Goal: Task Accomplishment & Management: Manage account settings

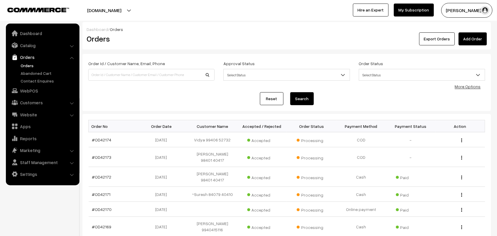
click at [30, 64] on link "Orders" at bounding box center [48, 65] width 58 height 6
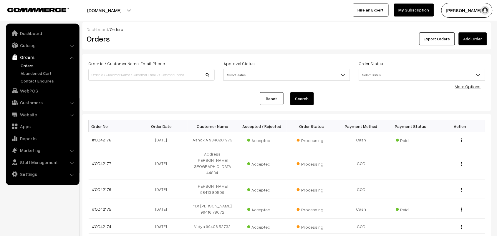
click at [29, 64] on link "Orders" at bounding box center [48, 65] width 58 height 6
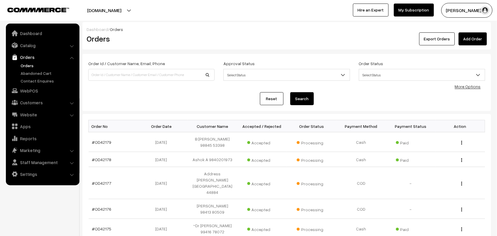
click at [22, 67] on link "Orders" at bounding box center [48, 65] width 58 height 6
click at [23, 64] on link "Orders" at bounding box center [48, 65] width 58 height 6
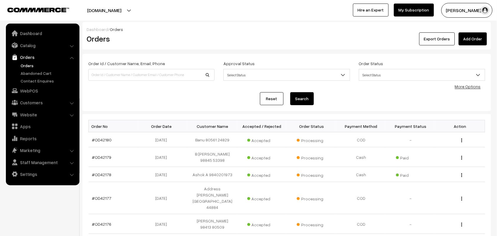
click at [26, 60] on link "Orders" at bounding box center [42, 57] width 70 height 11
click at [26, 63] on link "Orders" at bounding box center [48, 65] width 58 height 6
click at [28, 64] on link "Orders" at bounding box center [48, 65] width 58 height 6
click at [26, 62] on link "Orders" at bounding box center [48, 65] width 58 height 6
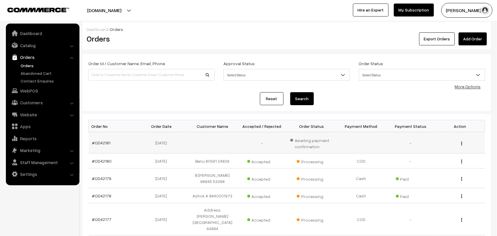
click at [101, 148] on td "#OD42181" at bounding box center [113, 142] width 49 height 21
click at [103, 143] on link "#OD42181" at bounding box center [101, 142] width 19 height 5
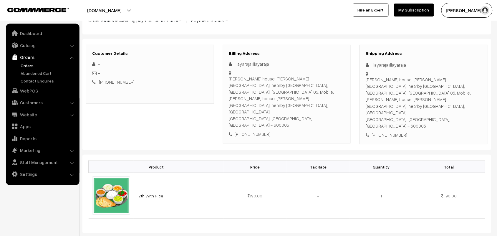
scroll to position [110, 0]
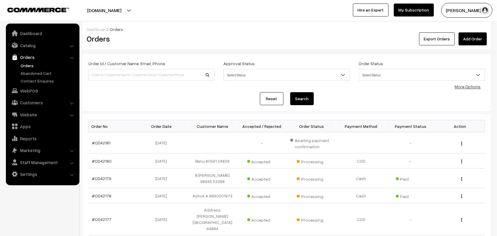
click at [26, 65] on link "Orders" at bounding box center [48, 65] width 58 height 6
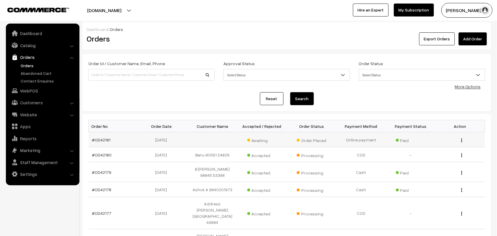
click at [102, 137] on td "#OD42181" at bounding box center [113, 139] width 49 height 15
click at [101, 138] on link "#OD42181" at bounding box center [101, 139] width 19 height 5
click at [30, 65] on link "Orders" at bounding box center [48, 65] width 58 height 6
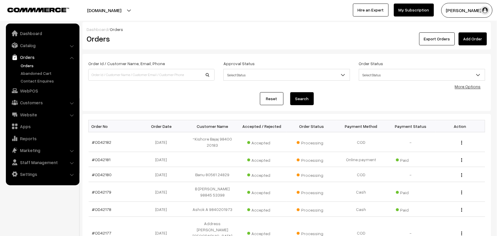
click at [26, 64] on link "Orders" at bounding box center [48, 65] width 58 height 6
